Goal: Task Accomplishment & Management: Manage account settings

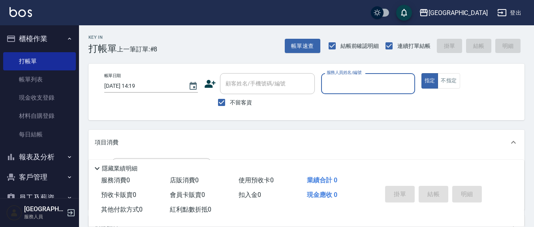
click at [332, 91] on div "服務人員姓名/編號" at bounding box center [368, 83] width 94 height 21
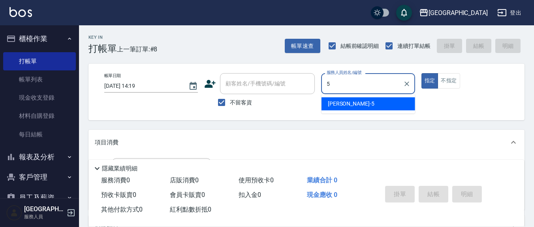
type input "5"
type button "true"
type input "[PERSON_NAME]5"
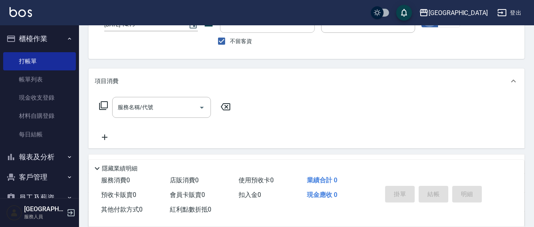
scroll to position [82, 0]
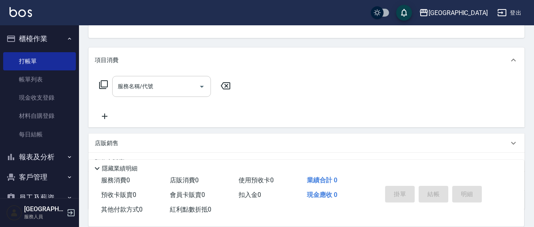
drag, startPoint x: 177, startPoint y: 88, endPoint x: 182, endPoint y: 90, distance: 5.5
click at [179, 89] on input "服務名稱/代號" at bounding box center [156, 86] width 80 height 14
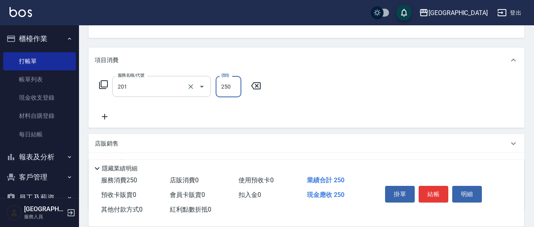
type input "洗髮(201)"
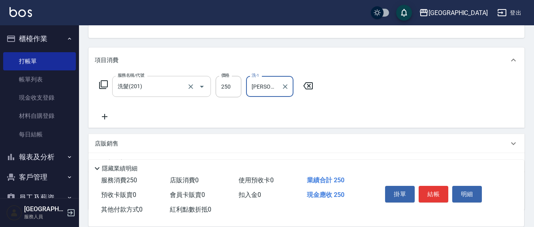
type input "林育萱-8"
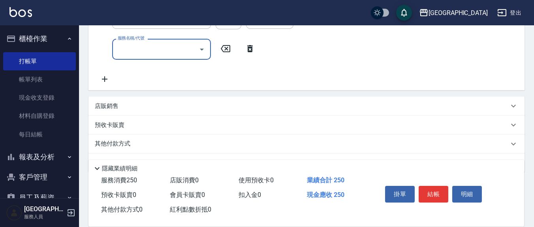
scroll to position [164, 0]
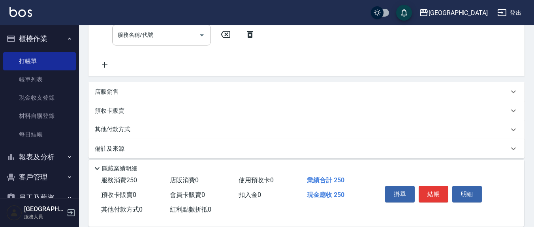
click at [120, 89] on div "店販銷售" at bounding box center [302, 92] width 414 height 8
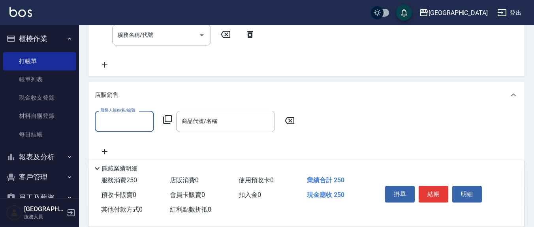
scroll to position [0, 0]
click at [139, 125] on input "服務人員姓名/編號" at bounding box center [124, 121] width 52 height 14
type input "楊惠絜-5"
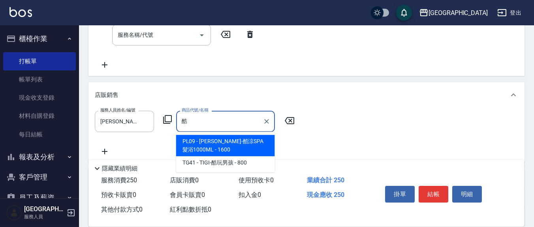
click at [215, 144] on span "PL09 - 荷昀-酷涼SPA髮浴1000ML - 1600" at bounding box center [225, 145] width 99 height 21
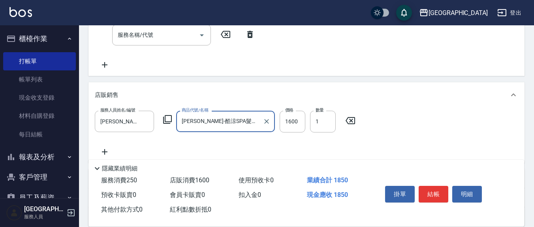
type input "[PERSON_NAME]-酷涼SPA髮浴1000ML"
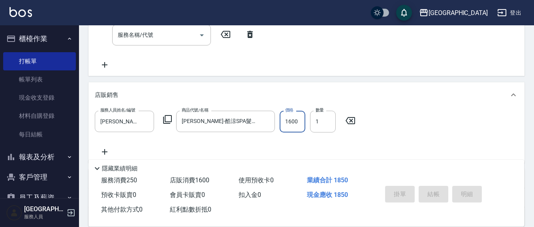
type input "2025/09/05 17:02"
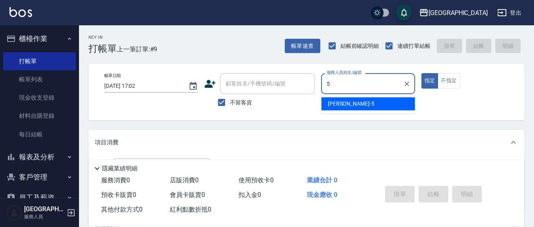
type input "楊惠絜-5"
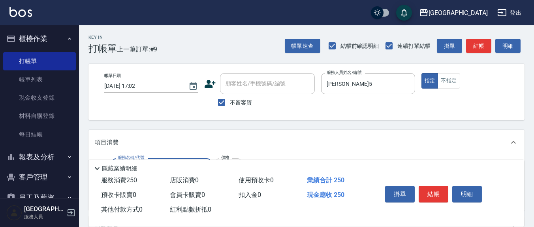
type input "洗髮(201)"
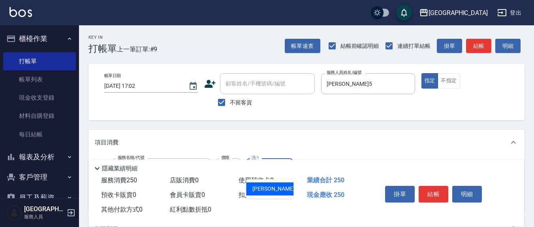
type input "韋羽蕎-21"
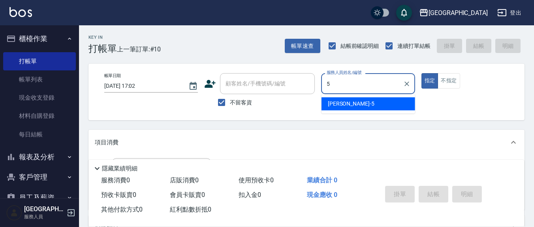
type input "楊惠絜-5"
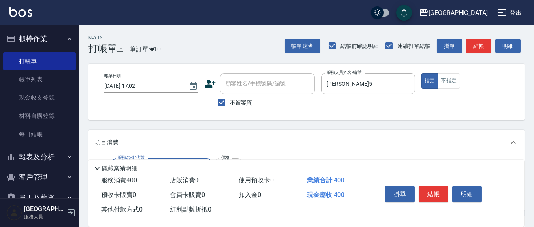
type input "剪髮(401)"
type input "300"
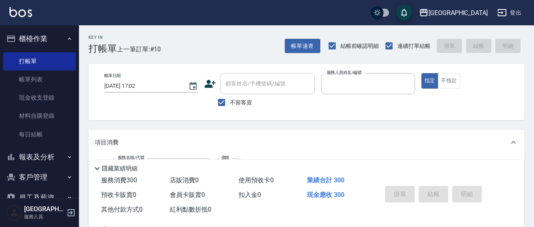
click at [421, 73] on button "指定" at bounding box center [429, 80] width 17 height 15
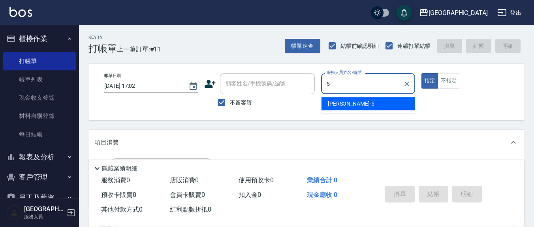
type input "楊惠絜-5"
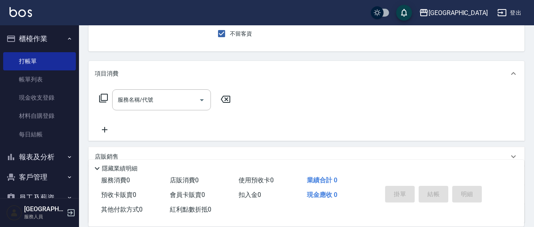
scroll to position [82, 0]
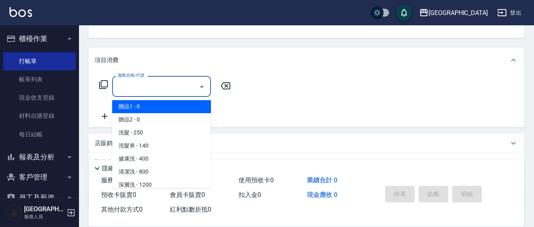
drag, startPoint x: 171, startPoint y: 86, endPoint x: 167, endPoint y: 86, distance: 4.0
click at [171, 86] on input "服務名稱/代號" at bounding box center [156, 86] width 80 height 14
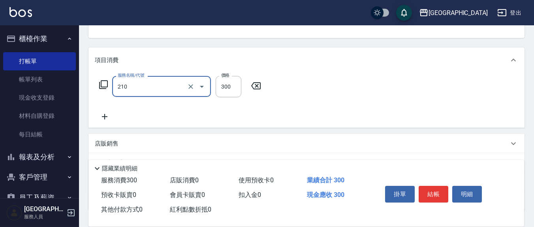
type input "歐娜洗髮精(210)"
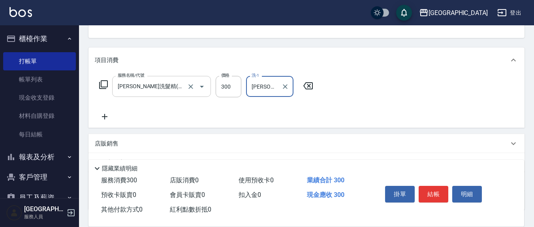
type input "韋羽蕎-21"
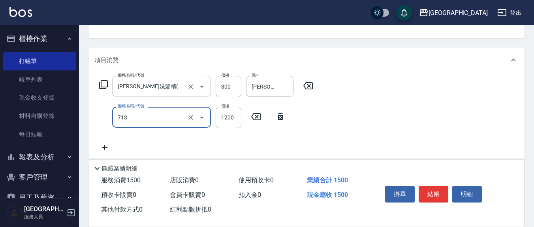
type input "水樣結構式1200(713)"
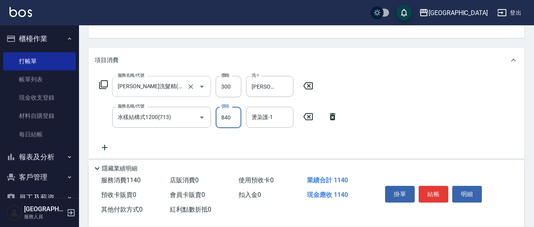
type input "840"
type input "韋羽蕎-21"
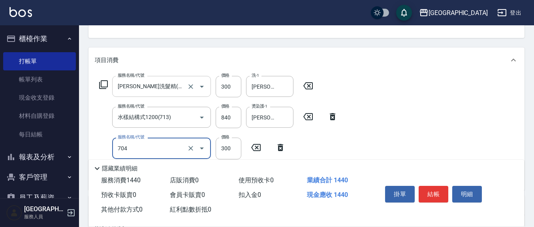
type input "深層生化大掃除(704)"
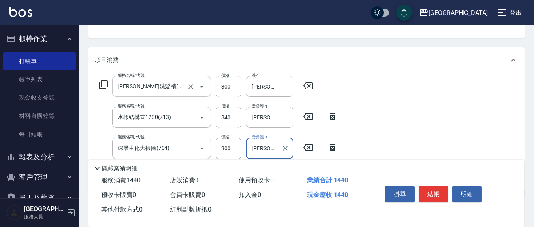
type input "韋羽蕎-21"
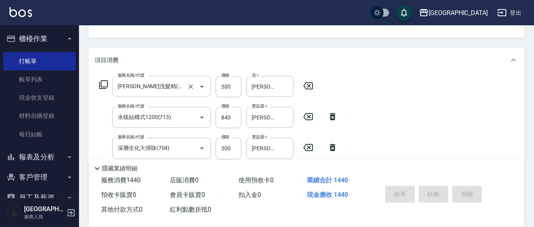
type input "2025/09/05 17:03"
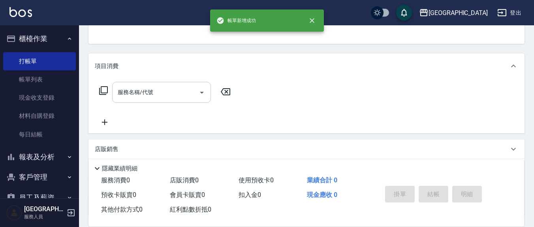
click at [421, 0] on button "指定" at bounding box center [429, 4] width 17 height 15
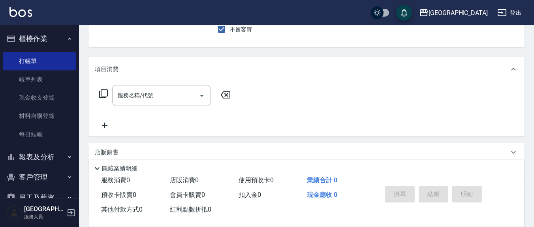
scroll to position [0, 0]
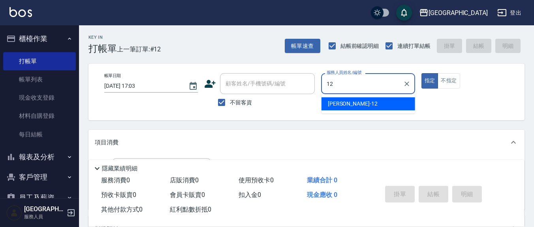
type input "呂桂花-12"
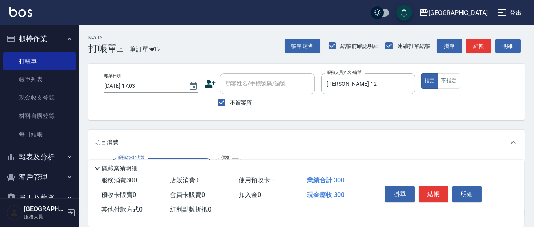
type input "歐娜洗髮精(210)"
type input "鄭瑋婷-13"
type input "上.吹捲(602)"
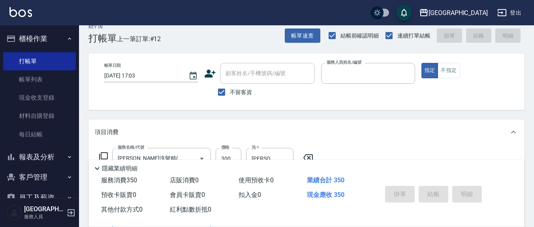
click at [421, 63] on button "指定" at bounding box center [429, 70] width 17 height 15
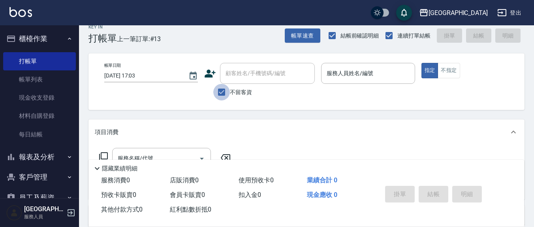
click at [223, 90] on input "不留客資" at bounding box center [221, 92] width 17 height 17
checkbox input "false"
click at [231, 73] on div "顧客姓名/手機號碼/編號 顧客姓名/手機號碼/編號" at bounding box center [267, 73] width 95 height 21
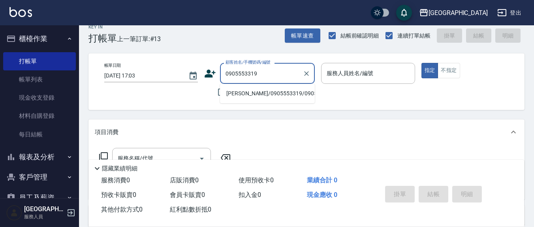
click at [232, 94] on li "簡宇婕/0905553319/0905553319" at bounding box center [267, 93] width 95 height 13
type input "簡宇婕/0905553319/0905553319"
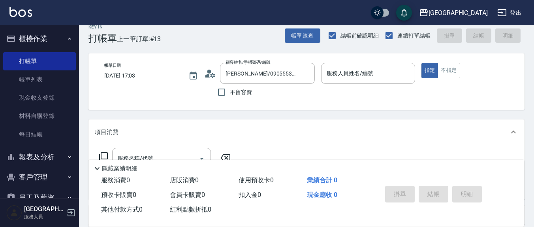
click at [320, 74] on div "帳單日期 2025/09/05 17:03 顧客姓名/手機號碼/編號 簡宇婕/0905553319/0905553319 顧客姓名/手機號碼/編號 不留客資 …" at bounding box center [306, 81] width 417 height 37
click at [339, 77] on input "服務人員姓名/編號" at bounding box center [367, 73] width 86 height 14
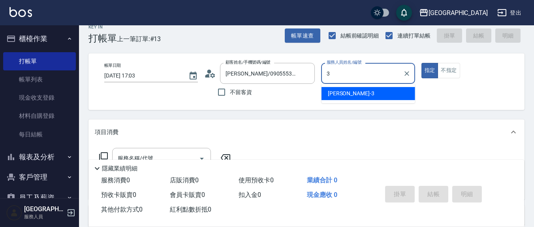
type input "游雅淇-3"
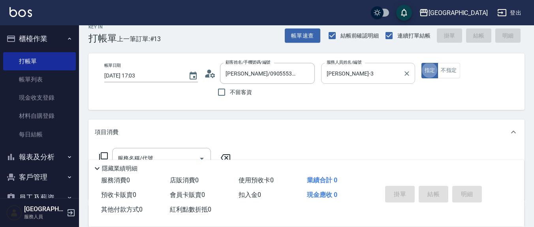
scroll to position [92, 0]
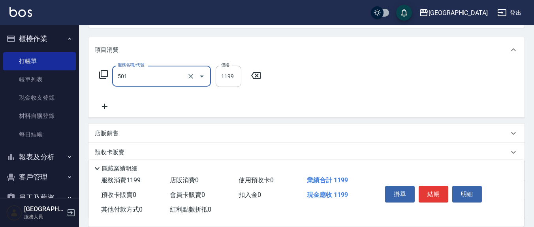
type input "染髮(501)"
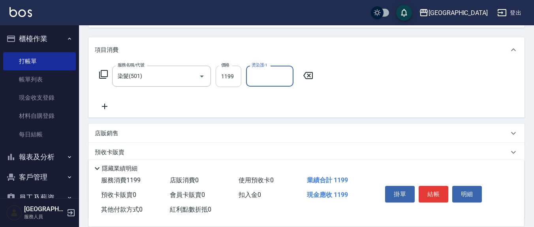
click at [237, 76] on input "1199" at bounding box center [228, 76] width 26 height 21
type input "2500"
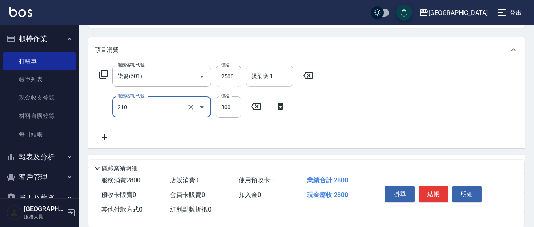
type input "歐娜洗髮精(210)"
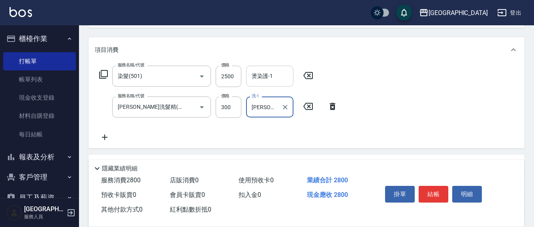
type input "游雅淇-3"
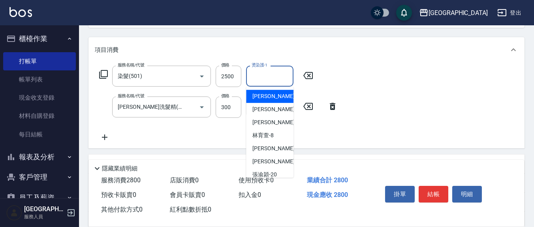
click at [284, 81] on input "燙染護-1" at bounding box center [269, 76] width 40 height 14
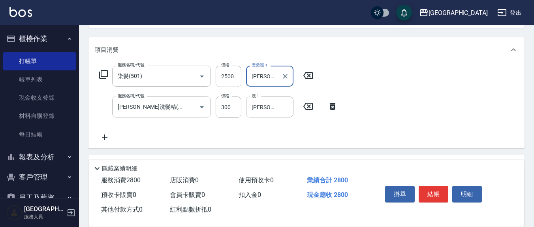
type input "游雅淇-3"
click at [100, 135] on icon at bounding box center [105, 136] width 20 height 9
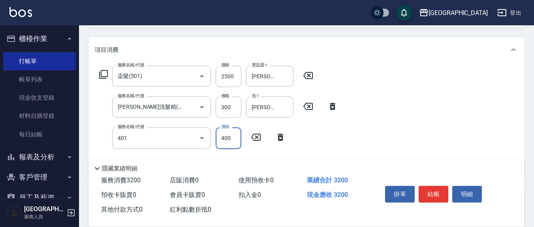
type input "剪髮(401)"
type input "150"
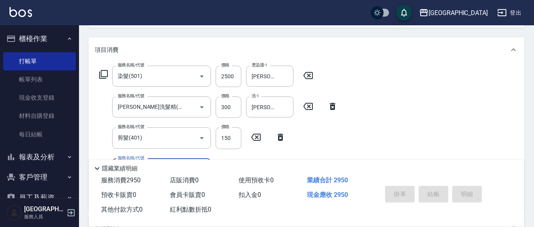
type input "2025/09/05 17:04"
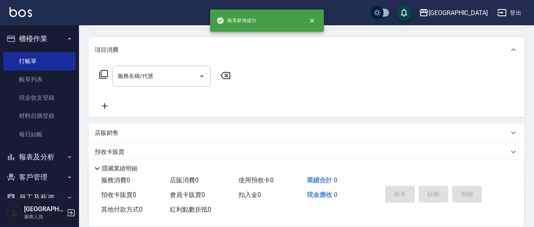
scroll to position [0, 0]
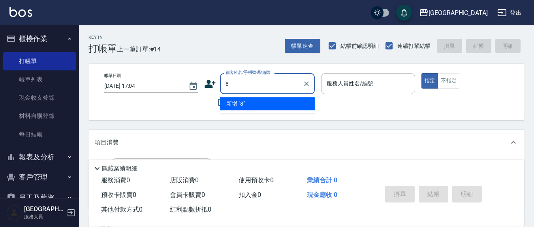
type input "8"
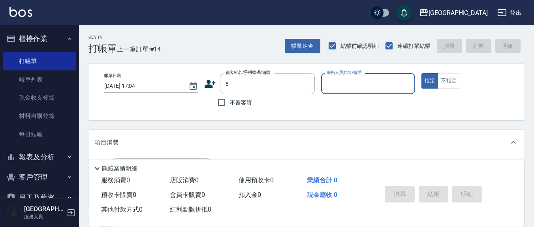
click at [421, 73] on button "指定" at bounding box center [429, 80] width 17 height 15
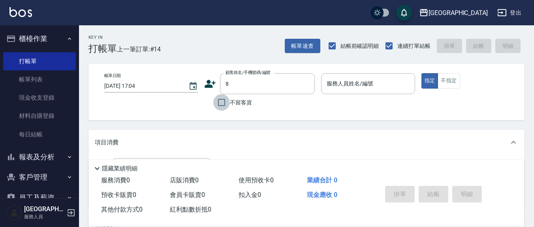
click at [219, 99] on input "不留客資" at bounding box center [221, 102] width 17 height 17
checkbox input "true"
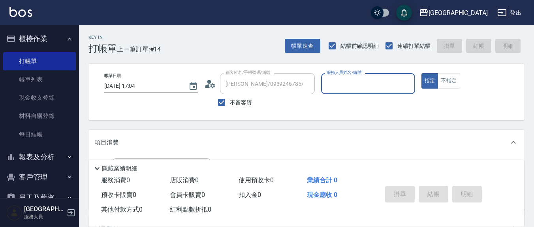
click at [351, 86] on input "服務人員姓名/編號" at bounding box center [367, 84] width 86 height 14
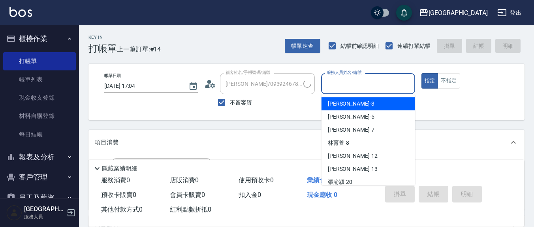
type input "王雅瑩/0900296164/"
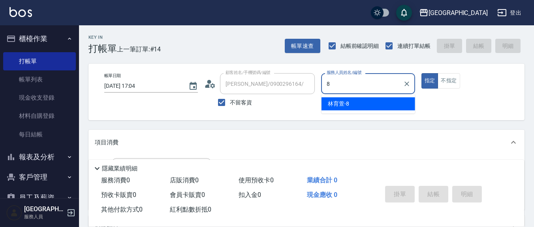
type input "林育萱-8"
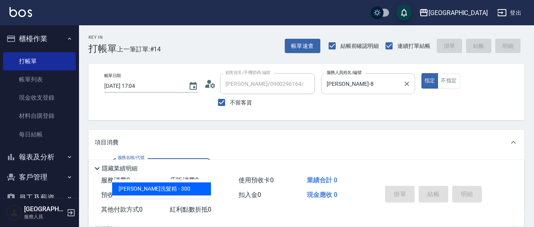
type input "歐娜洗髮精(210)"
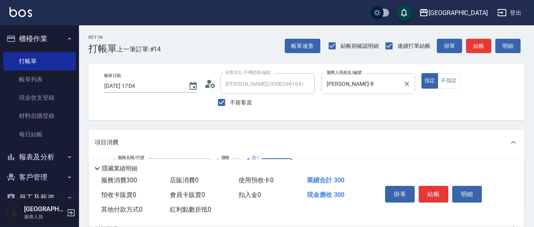
scroll to position [82, 0]
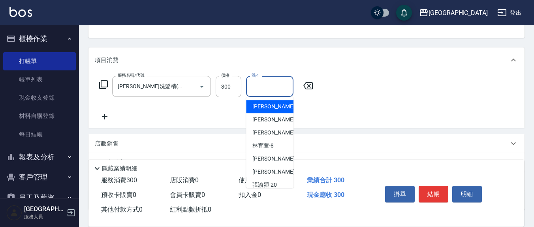
click at [269, 86] on input "洗-1" at bounding box center [269, 86] width 40 height 14
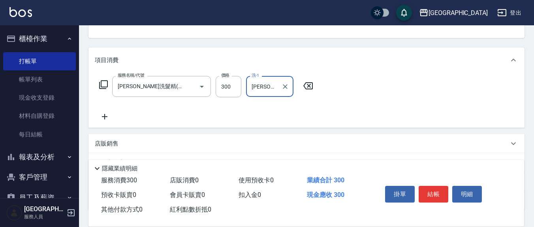
type input "林育萱-8"
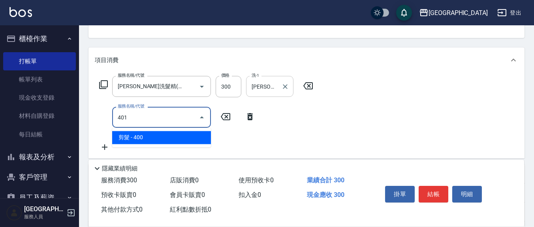
type input "剪髮(401)"
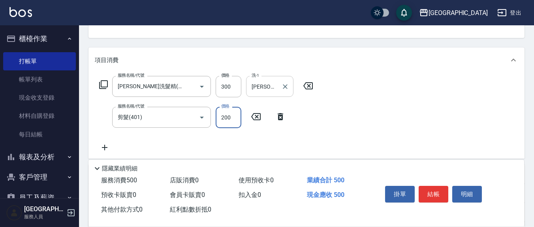
type input "200"
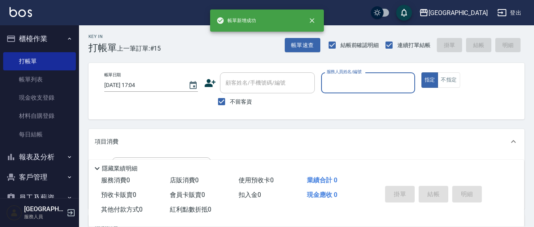
scroll to position [0, 0]
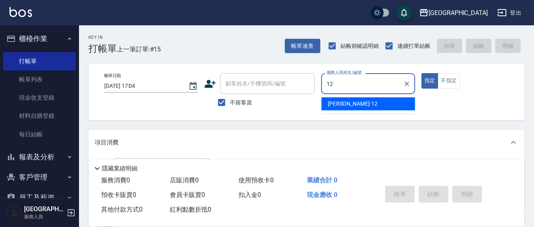
type input "呂桂花-12"
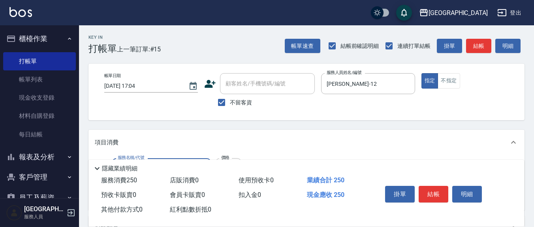
type input "洗髮(201)"
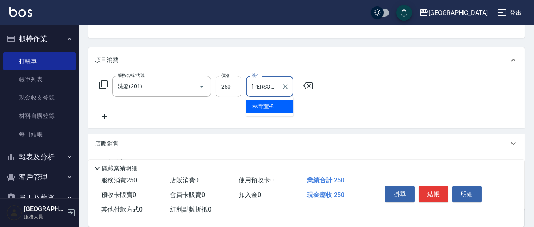
type input "林育萱-8"
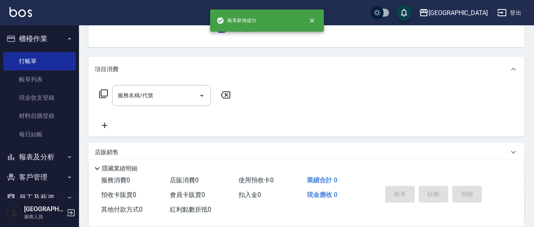
scroll to position [0, 0]
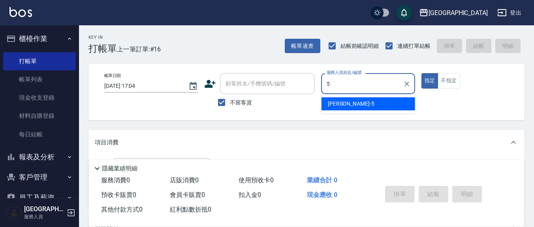
type input "楊惠絜-5"
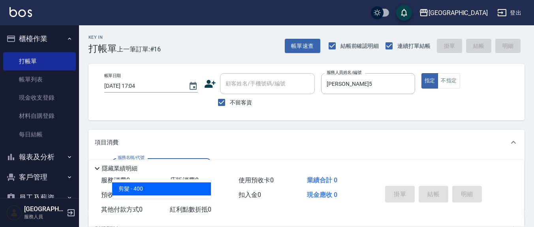
type input "剪髮(401)"
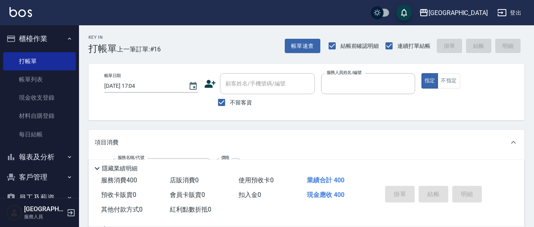
click at [421, 73] on button "指定" at bounding box center [429, 80] width 17 height 15
type input "2025/09/05 17:05"
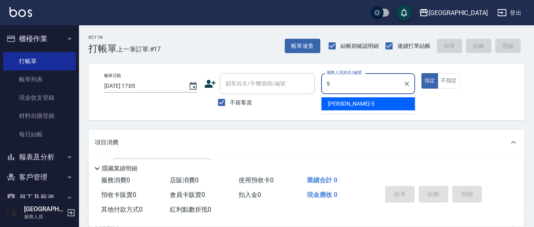
type input "楊惠絜-5"
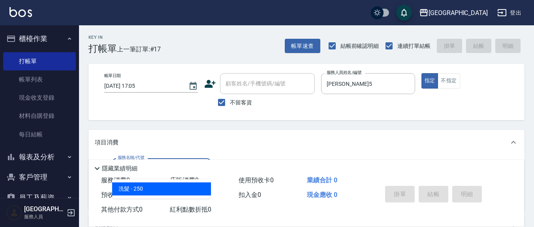
type input "洗髮(201)"
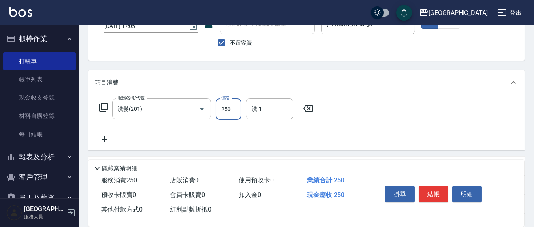
scroll to position [82, 0]
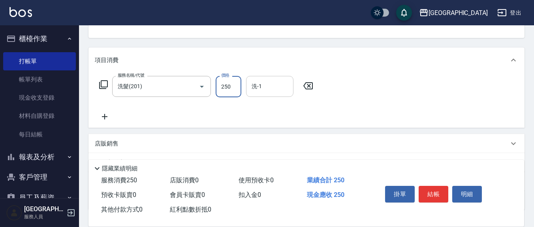
click at [280, 85] on input "洗-1" at bounding box center [269, 86] width 40 height 14
type input "楊惠絜-5"
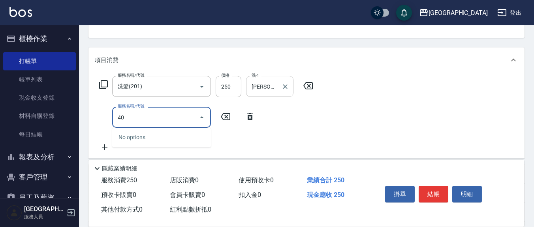
type input "401"
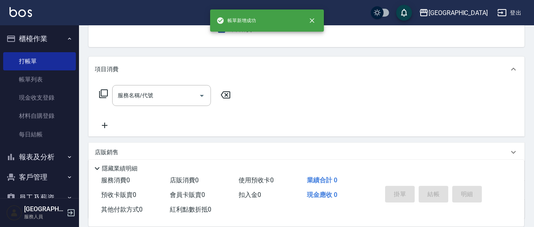
scroll to position [0, 0]
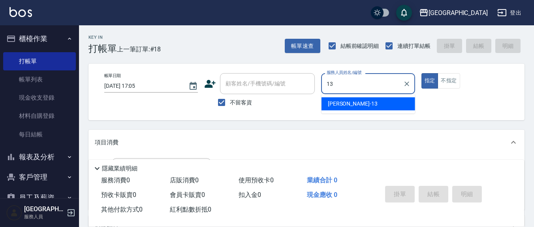
type input "鄭瑋婷-13"
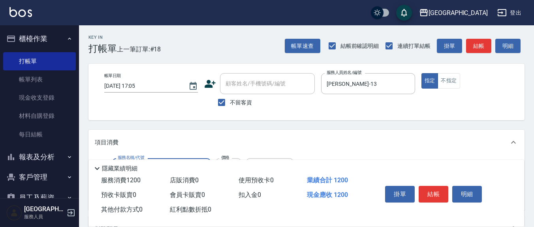
type input "深層洗(208)"
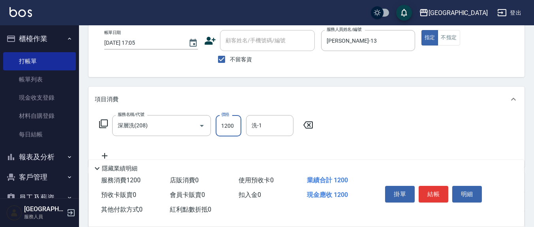
scroll to position [82, 0]
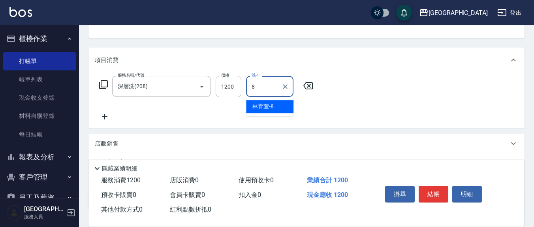
type input "林育萱-8"
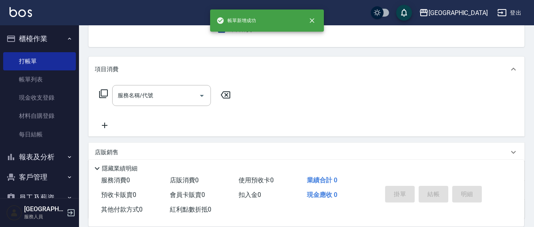
scroll to position [0, 0]
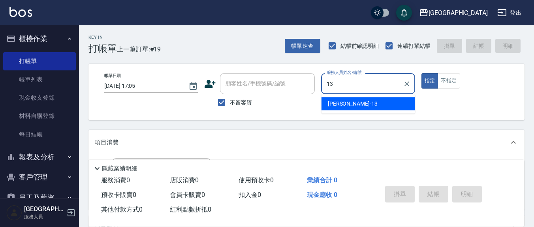
type input "鄭瑋婷-13"
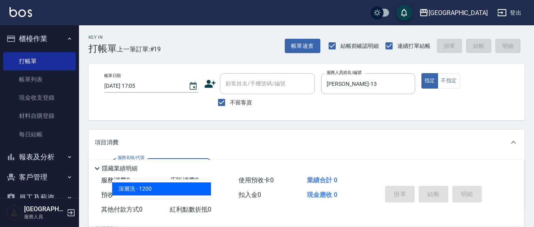
type input "深層洗(208)"
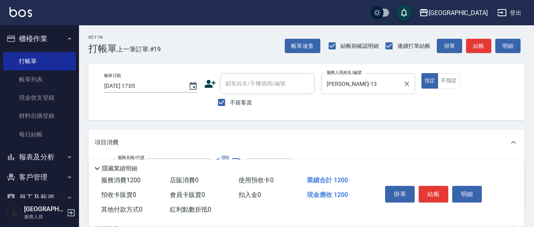
scroll to position [82, 0]
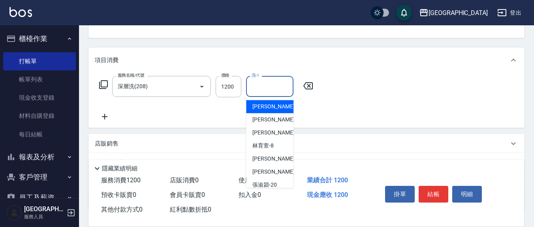
click at [262, 90] on input "洗-1" at bounding box center [269, 86] width 40 height 14
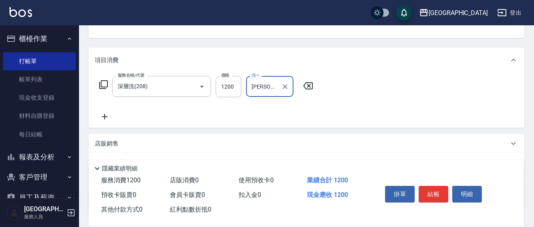
type input "游雅淇-3"
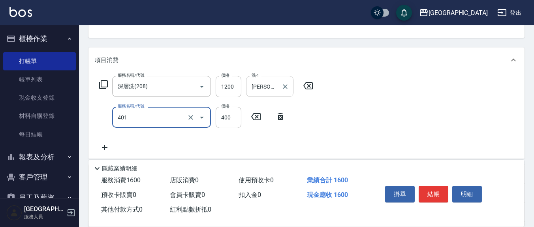
type input "剪髮(401)"
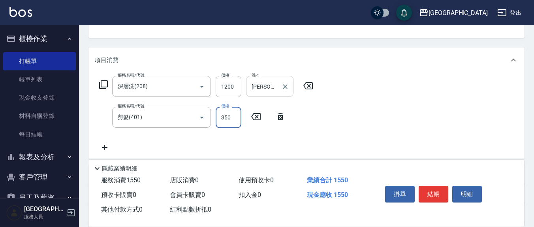
type input "350"
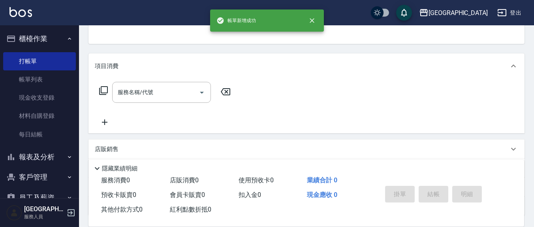
click at [421, 0] on button "指定" at bounding box center [429, 4] width 17 height 15
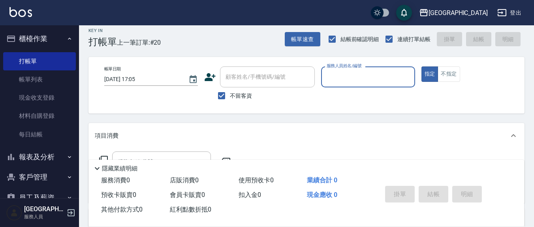
scroll to position [0, 0]
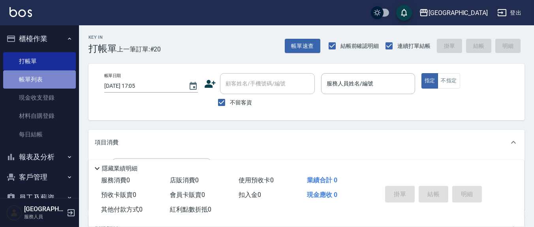
click at [45, 79] on link "帳單列表" at bounding box center [39, 79] width 73 height 18
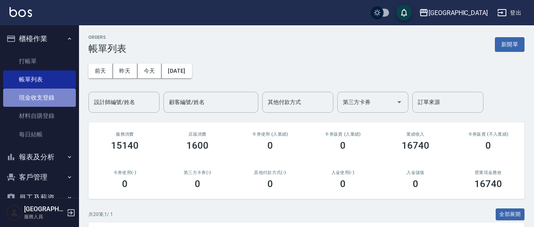
click at [64, 96] on link "現金收支登錄" at bounding box center [39, 97] width 73 height 18
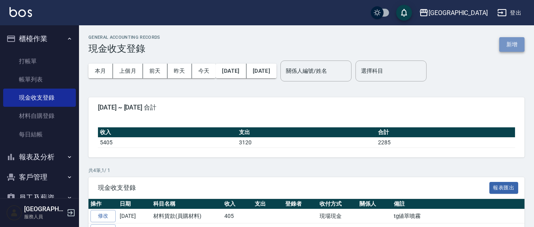
click at [516, 42] on button "新增" at bounding box center [511, 44] width 25 height 15
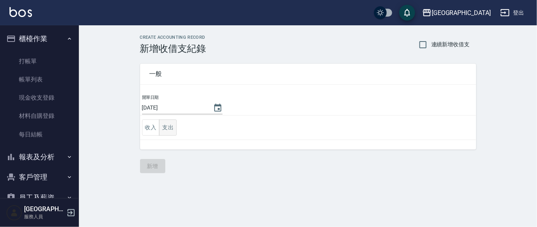
click at [166, 127] on button "支出" at bounding box center [168, 127] width 18 height 16
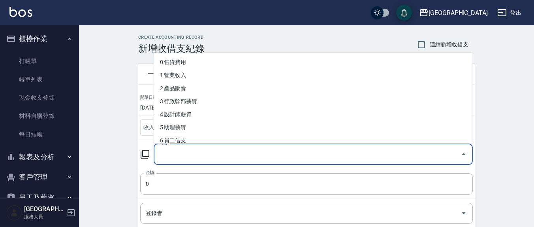
click at [177, 150] on input "科目" at bounding box center [307, 154] width 300 height 14
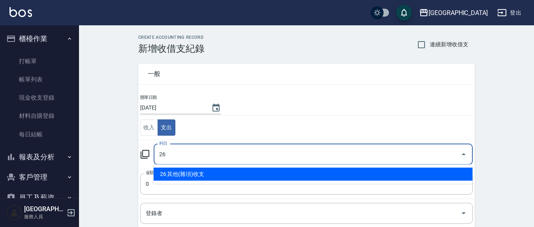
click at [206, 175] on li "26 其他(雜項)收支" at bounding box center [313, 173] width 319 height 13
type input "26 其他(雜項)收支"
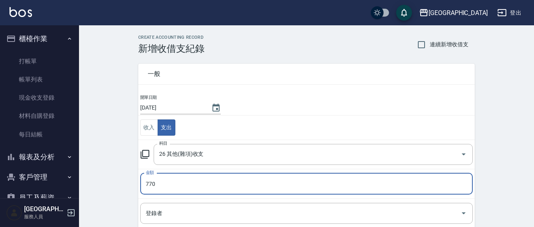
type input "770"
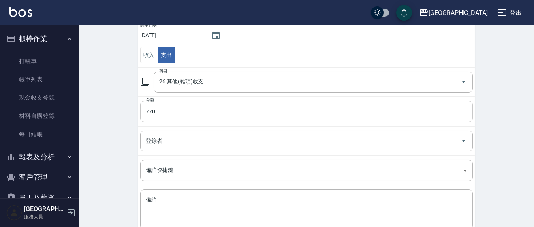
scroll to position [82, 0]
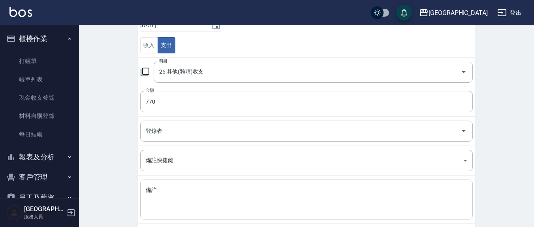
click at [170, 191] on textarea "備註" at bounding box center [306, 199] width 321 height 27
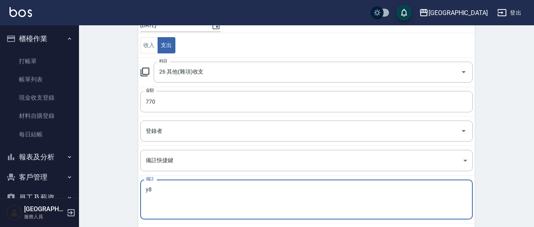
type textarea "y"
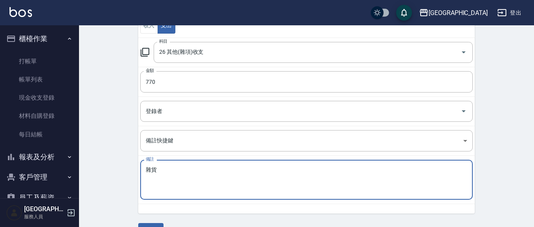
scroll to position [121, 0]
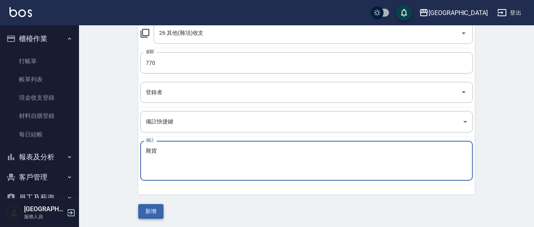
type textarea "雜貨"
click at [149, 206] on button "新增" at bounding box center [150, 211] width 25 height 15
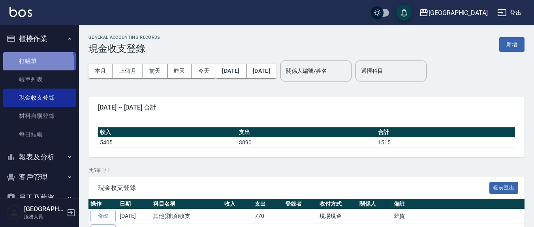
click at [34, 63] on link "打帳單" at bounding box center [39, 61] width 73 height 18
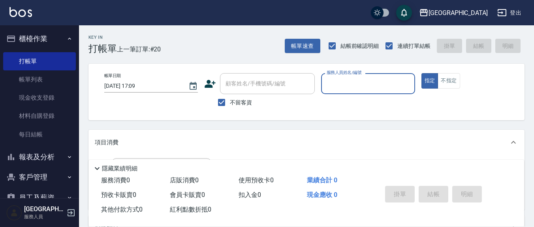
click at [356, 75] on label "服務人員姓名/編號" at bounding box center [343, 72] width 35 height 6
click at [356, 77] on input "服務人員姓名/編號" at bounding box center [367, 84] width 86 height 14
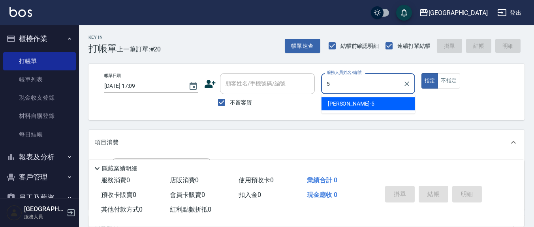
type input "5"
type button "true"
type input "楊惠絜-5"
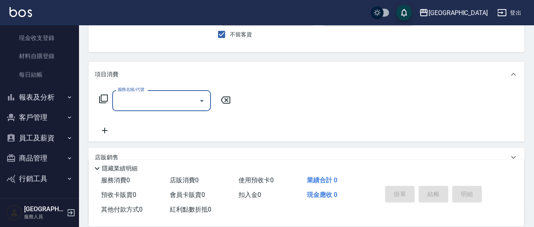
scroll to position [82, 0]
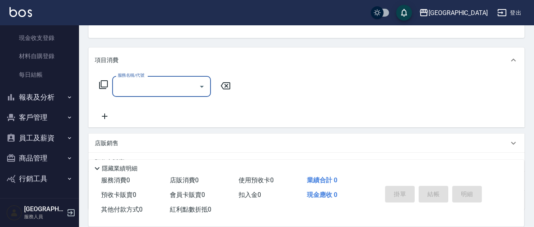
click at [156, 87] on input "服務名稱/代號" at bounding box center [156, 86] width 80 height 14
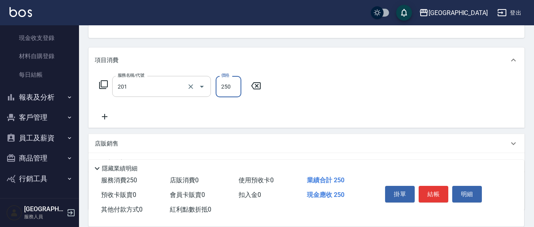
type input "洗髮(201)"
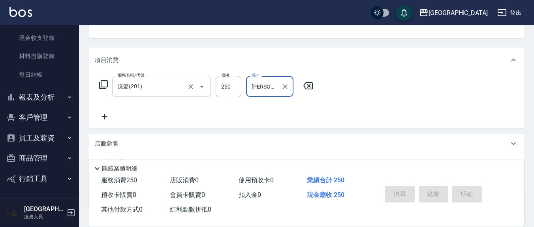
type input "林育萱-8"
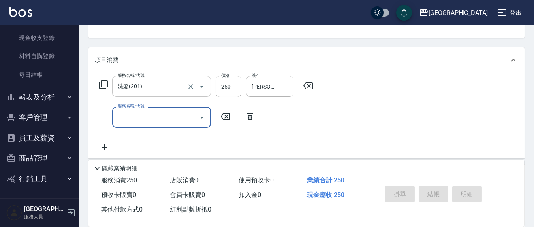
type input "2025/09/05 17:46"
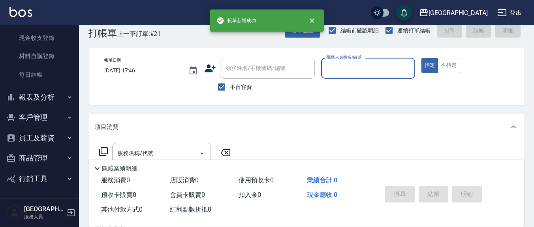
scroll to position [0, 0]
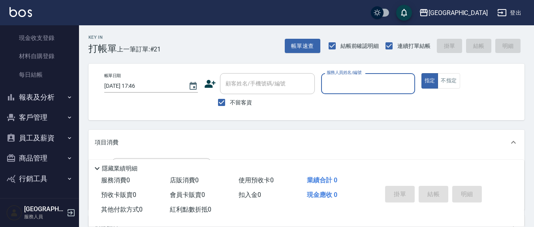
click at [343, 92] on div "服務人員姓名/編號" at bounding box center [368, 83] width 94 height 21
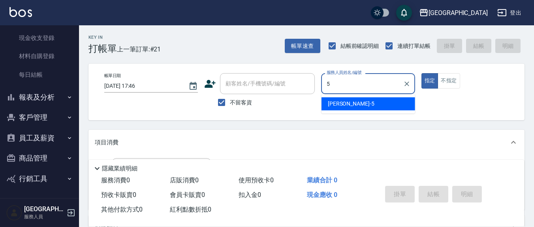
type input "楊惠絜-5"
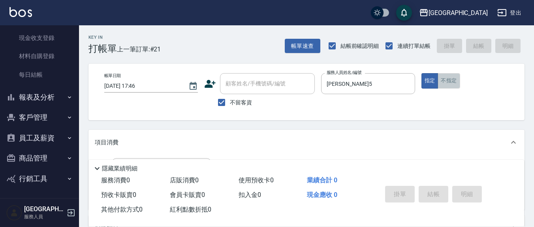
click at [447, 83] on button "不指定" at bounding box center [448, 80] width 22 height 15
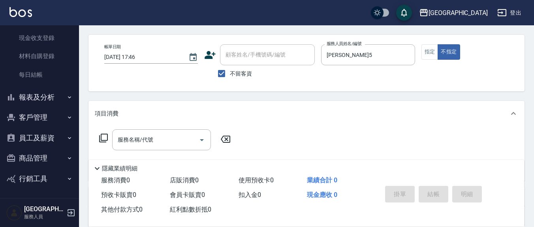
scroll to position [82, 0]
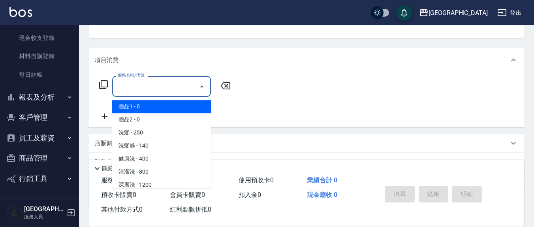
click at [143, 84] on input "服務名稱/代號" at bounding box center [156, 86] width 80 height 14
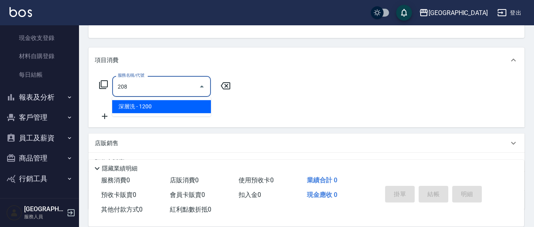
type input "深層洗(208)"
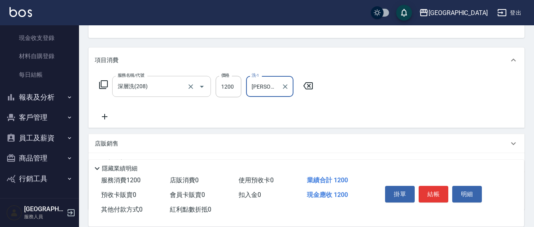
type input "林育萱-8"
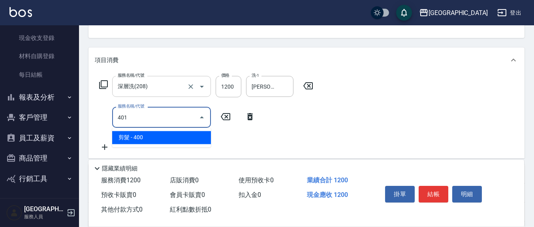
type input "剪髮(401)"
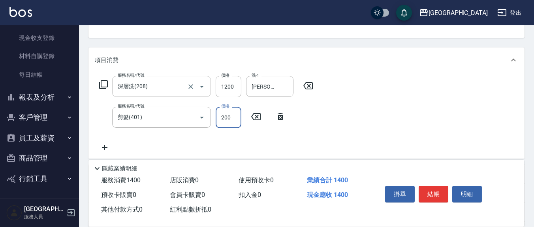
type input "200"
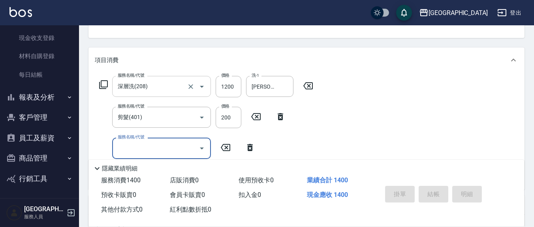
type input "2025/09/05 18:02"
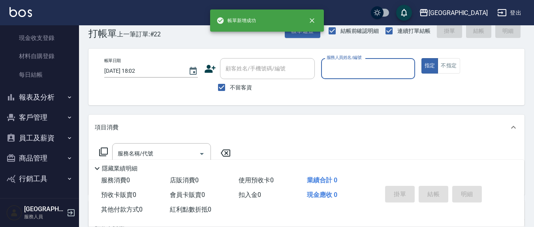
scroll to position [0, 0]
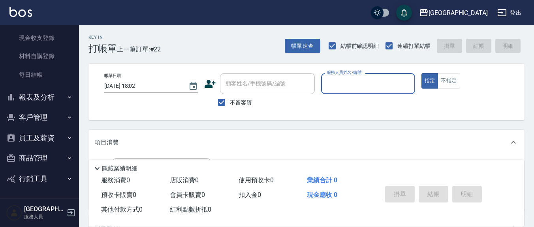
click at [363, 83] on input "服務人員姓名/編號" at bounding box center [367, 84] width 86 height 14
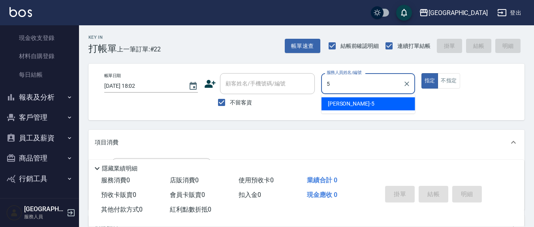
type input "楊惠絜-5"
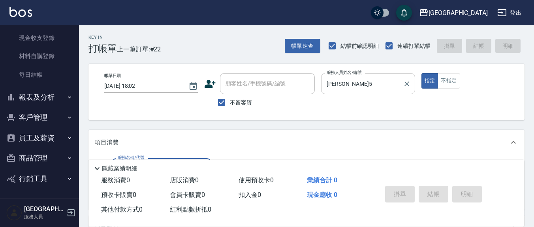
scroll to position [82, 0]
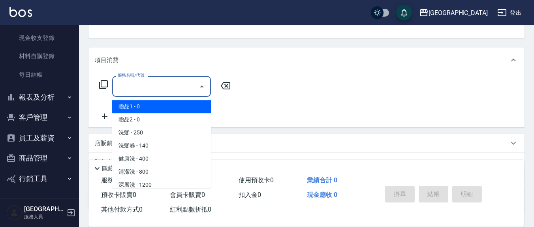
click at [153, 83] on input "服務名稱/代號" at bounding box center [156, 86] width 80 height 14
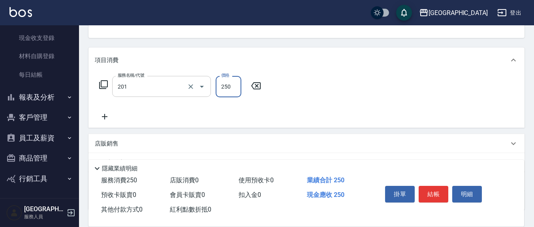
type input "洗髮(201)"
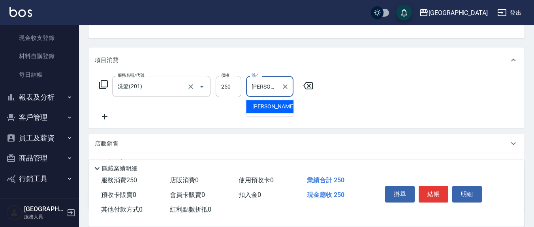
type input "韋羽蕎-21"
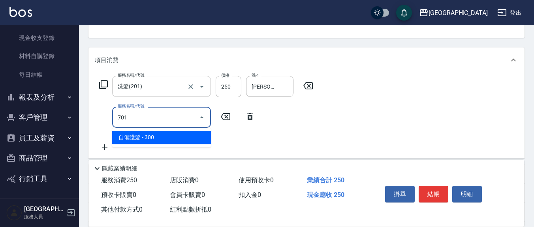
type input "自備護髮(701)"
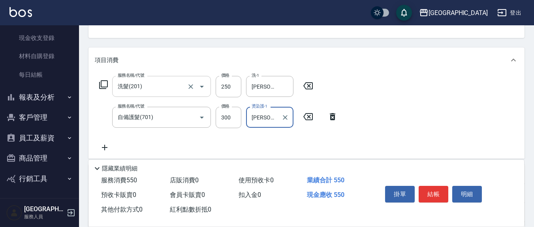
type input "韋羽蕎-21"
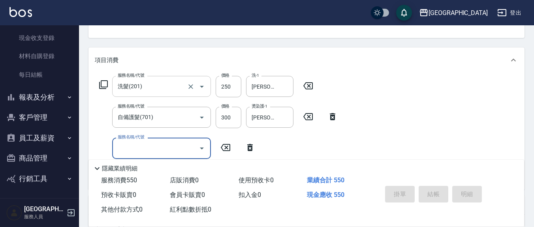
type input "2025/09/05 18:03"
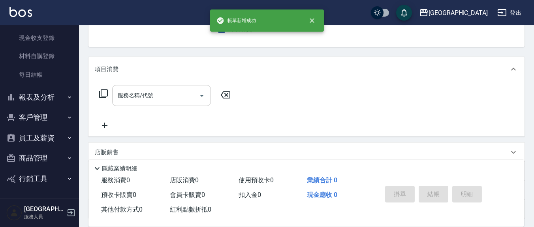
scroll to position [0, 0]
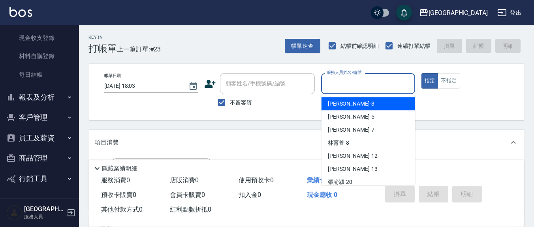
click at [348, 79] on input "服務人員姓名/編號" at bounding box center [367, 84] width 86 height 14
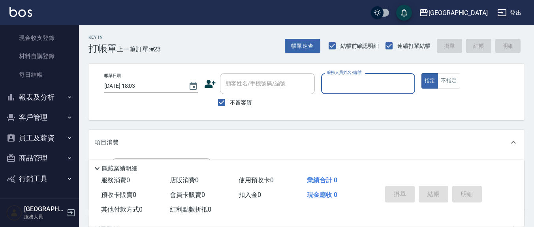
click at [349, 84] on input "服務人員姓名/編號" at bounding box center [367, 84] width 86 height 14
click at [343, 82] on input "服務人員姓名/編號" at bounding box center [367, 84] width 86 height 14
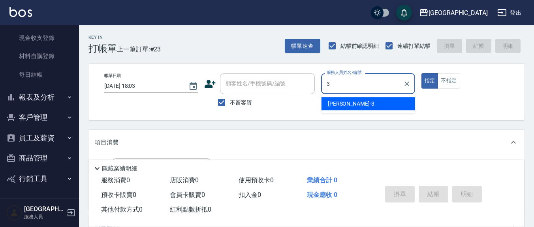
type input "游雅淇-3"
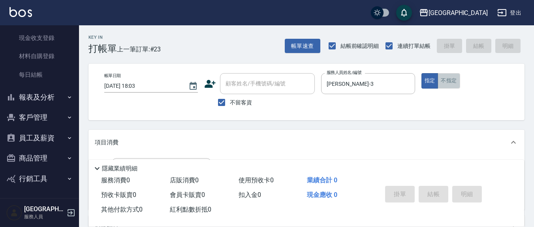
click at [439, 80] on button "不指定" at bounding box center [448, 80] width 22 height 15
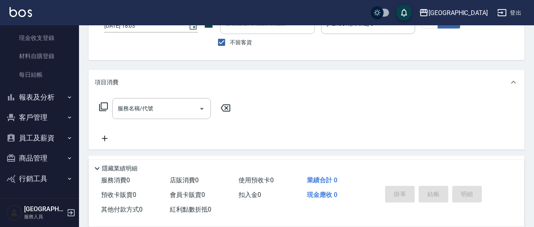
scroll to position [82, 0]
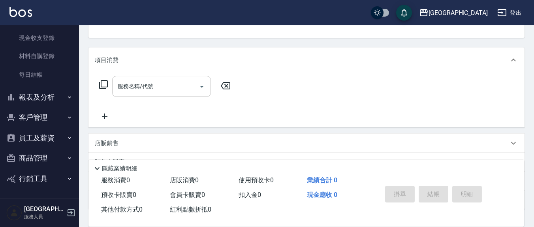
click at [162, 84] on input "服務名稱/代號" at bounding box center [156, 86] width 80 height 14
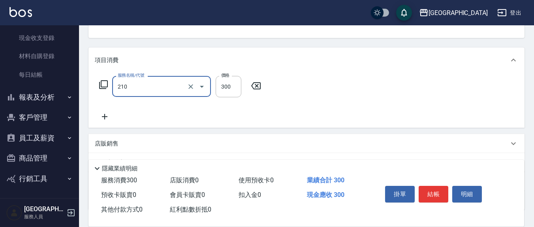
type input "歐娜洗髮精(210)"
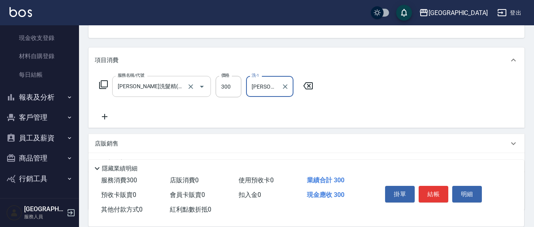
type input "韋羽蕎-21"
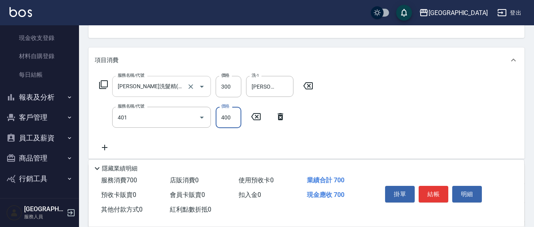
type input "剪髮(401)"
type input "200"
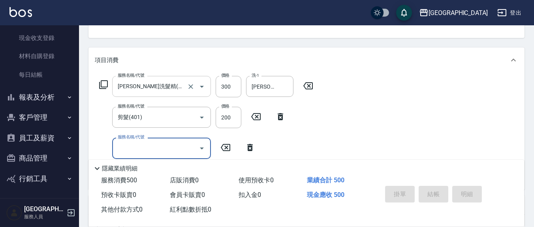
type button "false"
type input "2025/09/05 18:04"
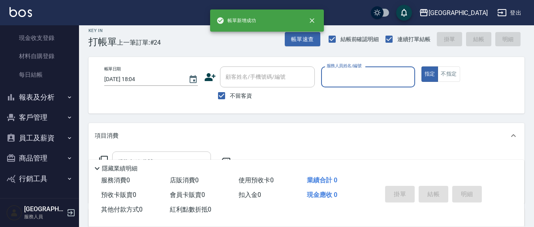
scroll to position [0, 0]
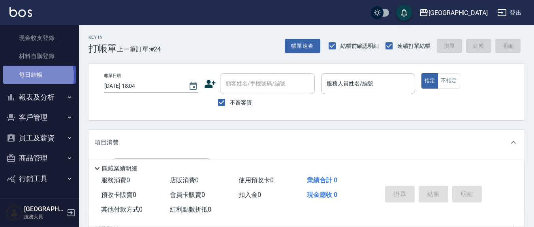
click at [28, 75] on link "每日結帳" at bounding box center [39, 75] width 73 height 18
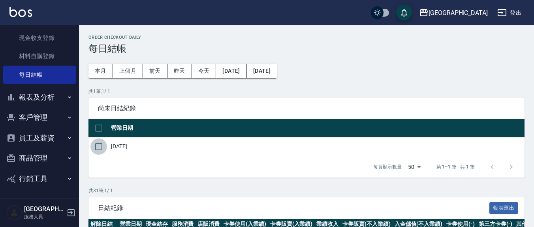
click at [99, 146] on input "checkbox" at bounding box center [98, 146] width 17 height 17
checkbox input "true"
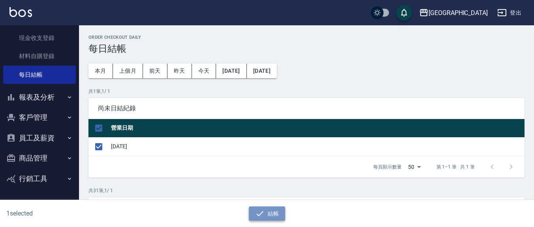
click at [260, 209] on icon "button" at bounding box center [259, 212] width 9 height 9
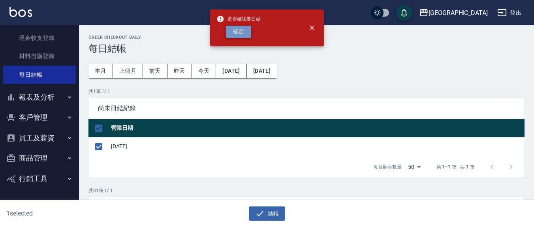
click at [245, 29] on button "確定" at bounding box center [238, 32] width 25 height 12
checkbox input "false"
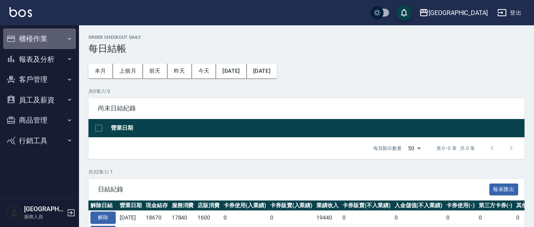
click at [27, 39] on button "櫃檯作業" at bounding box center [39, 38] width 73 height 21
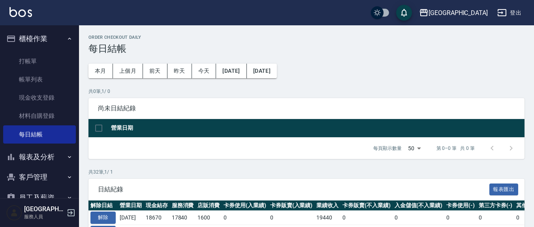
click at [48, 155] on button "報表及分析" at bounding box center [39, 156] width 73 height 21
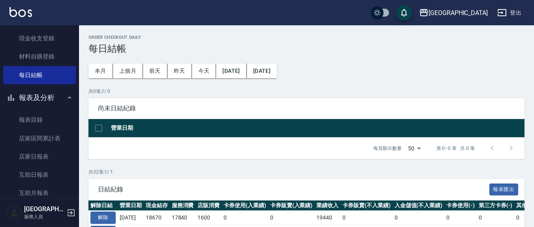
scroll to position [82, 0]
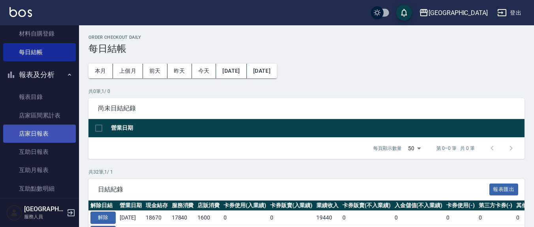
click at [49, 130] on link "店家日報表" at bounding box center [39, 133] width 73 height 18
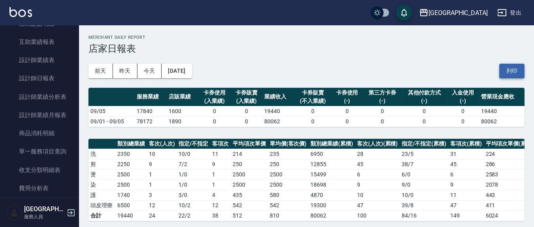
click at [513, 70] on button "列印" at bounding box center [511, 71] width 25 height 15
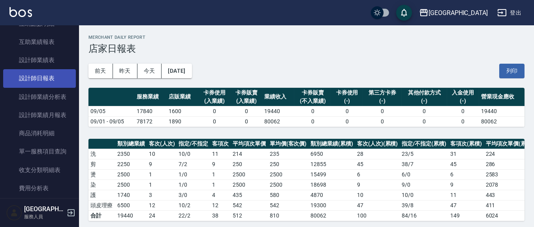
click at [52, 76] on link "設計師日報表" at bounding box center [39, 78] width 73 height 18
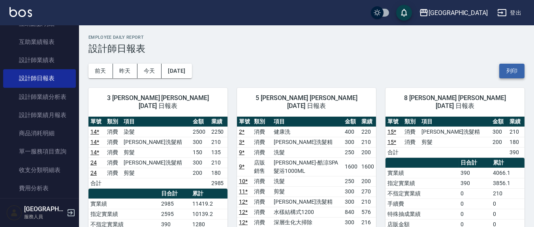
click at [520, 67] on button "列印" at bounding box center [511, 71] width 25 height 15
